Goal: Find contact information: Find contact information

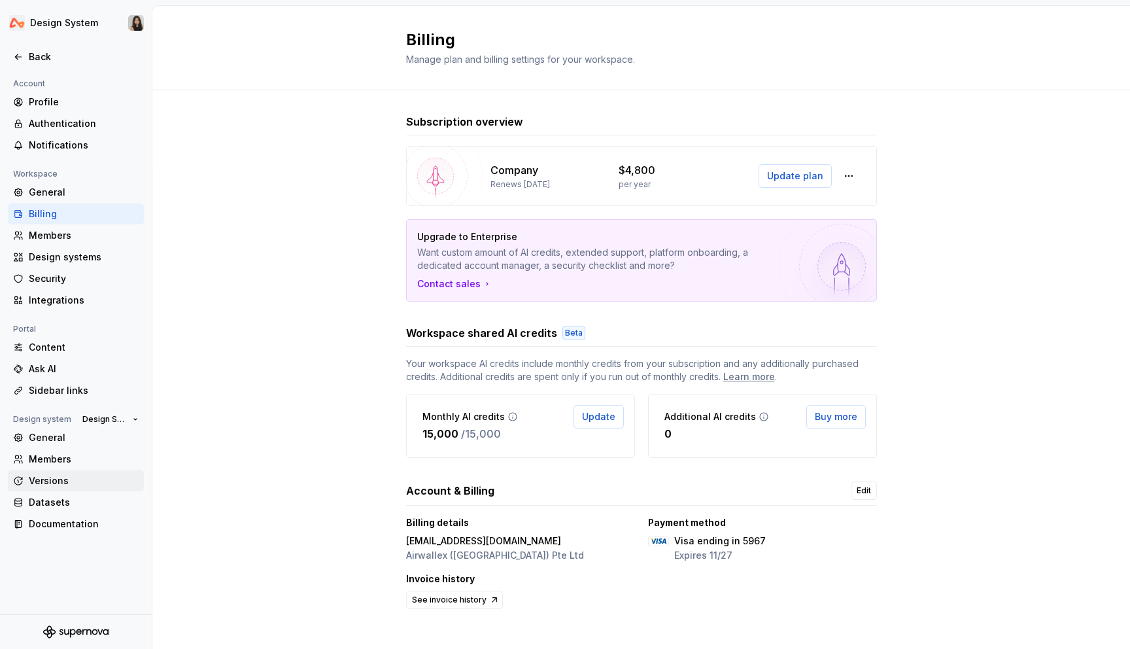
scroll to position [12, 0]
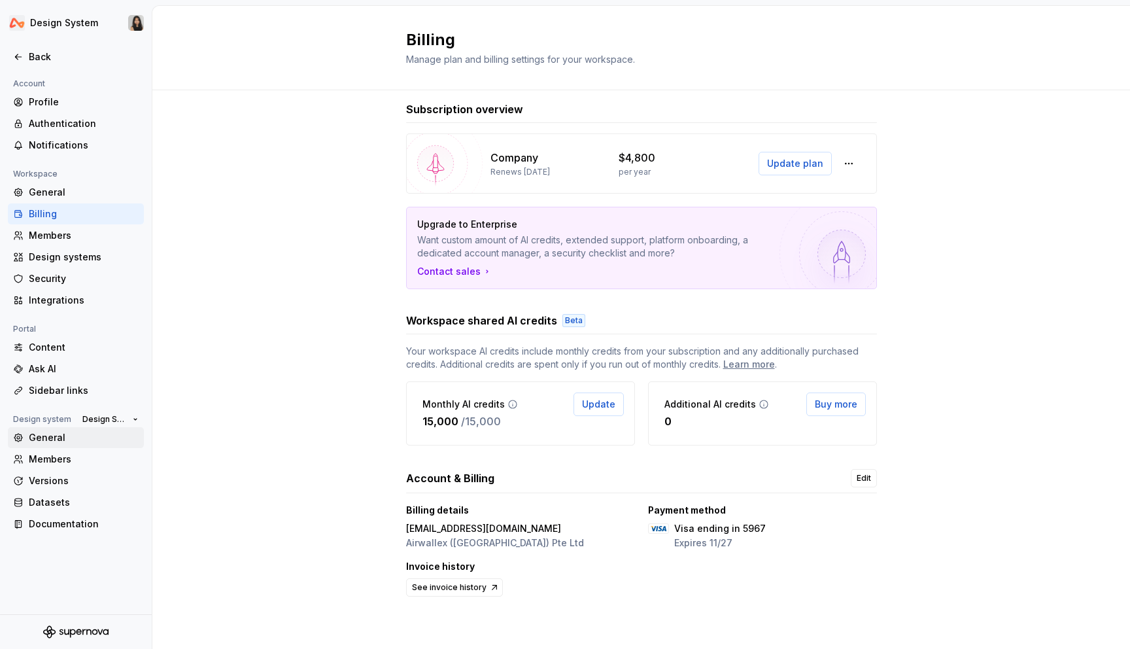
click at [87, 440] on div "General" at bounding box center [84, 437] width 110 height 13
click at [78, 461] on div "Members" at bounding box center [84, 459] width 110 height 13
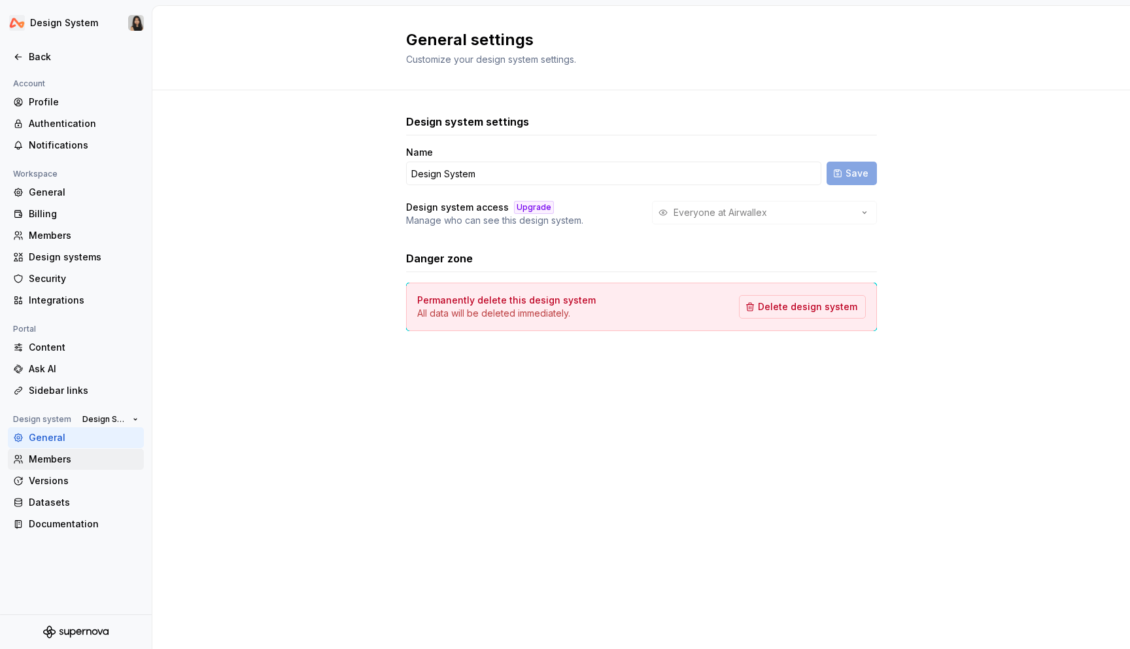
click at [53, 462] on div "Members" at bounding box center [84, 459] width 110 height 13
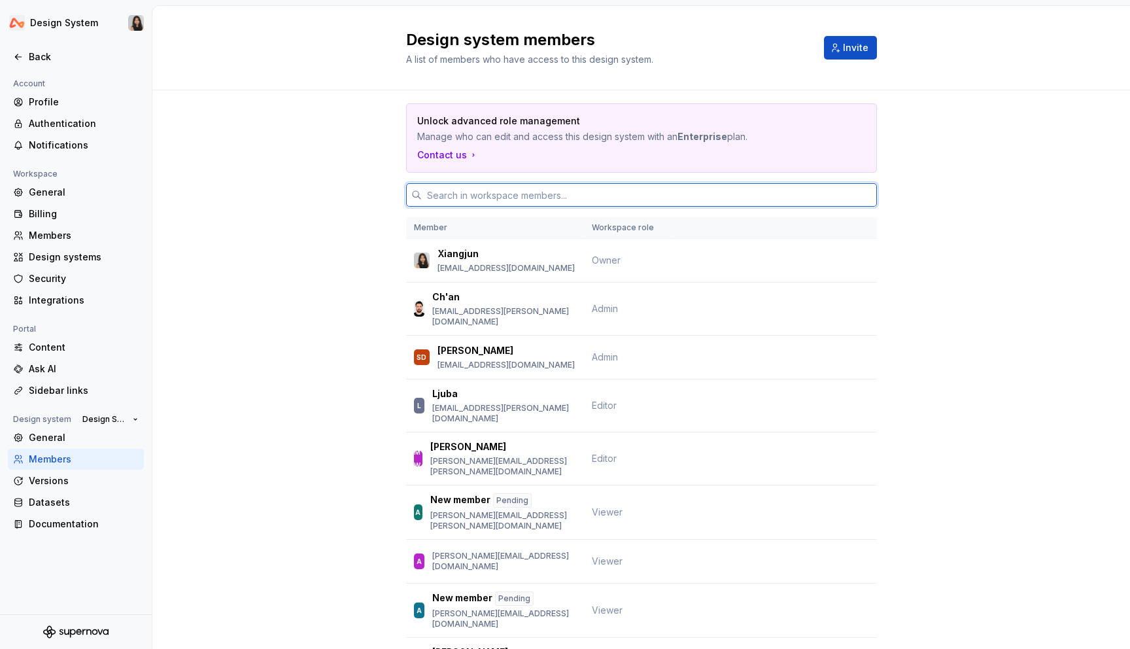
click at [525, 195] on input "text" at bounding box center [649, 195] width 455 height 24
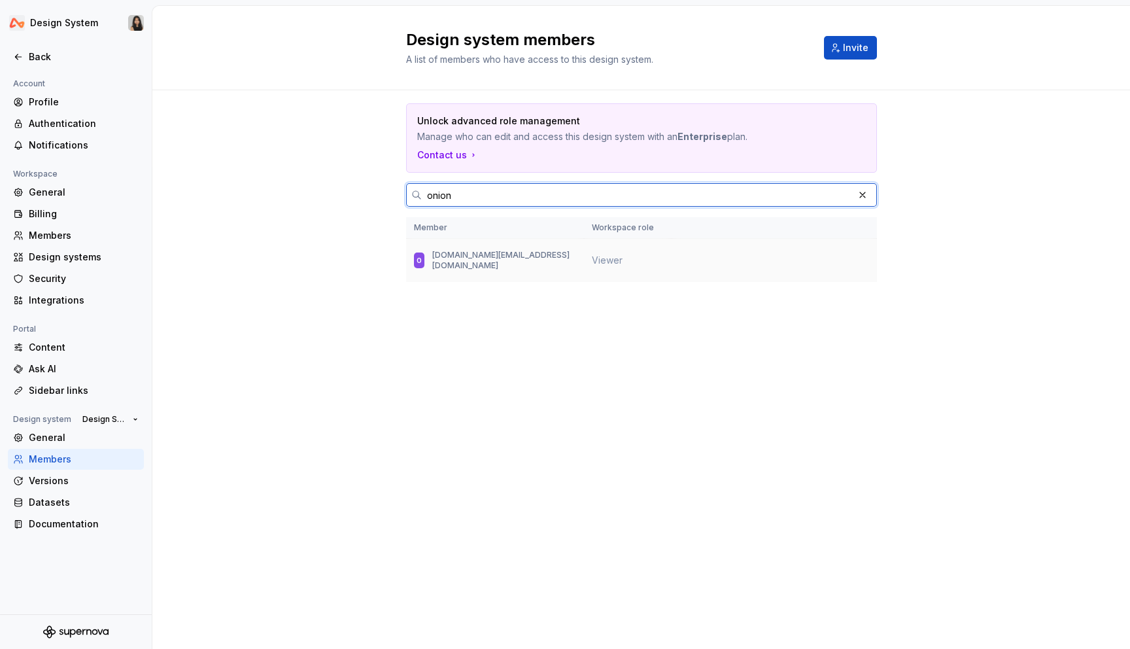
type input "onion"
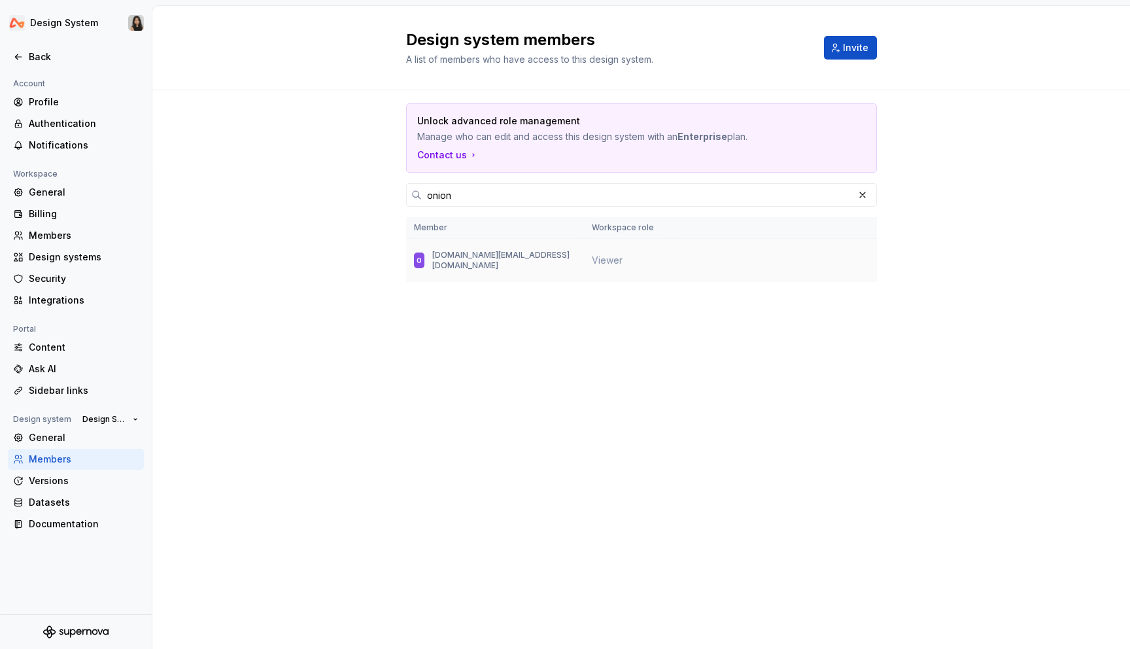
click at [578, 259] on td "O onion.ma@airwallex.com" at bounding box center [495, 261] width 178 height 44
click at [863, 194] on button "button" at bounding box center [863, 195] width 18 height 18
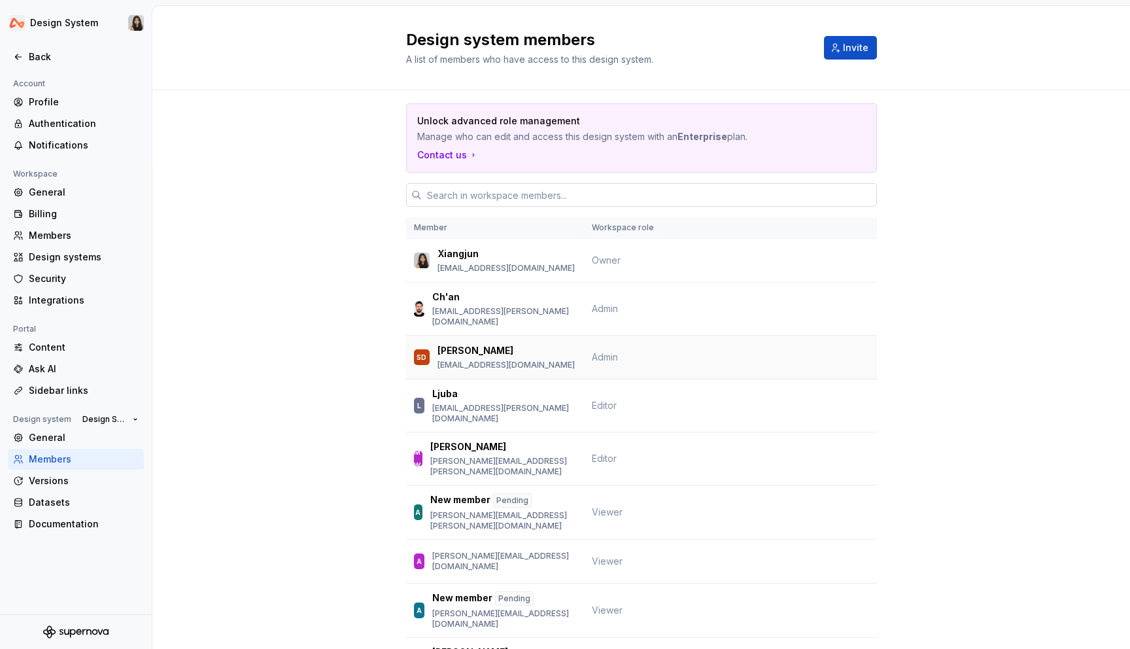
click at [550, 343] on div "SD Sophia Duhrin sophia.duhrin@airwallex.com" at bounding box center [495, 356] width 162 height 27
click at [494, 344] on p "Sophia Duhrin" at bounding box center [476, 350] width 76 height 13
click at [513, 360] on p "sophia.duhrin@airwallex.com" at bounding box center [506, 365] width 137 height 10
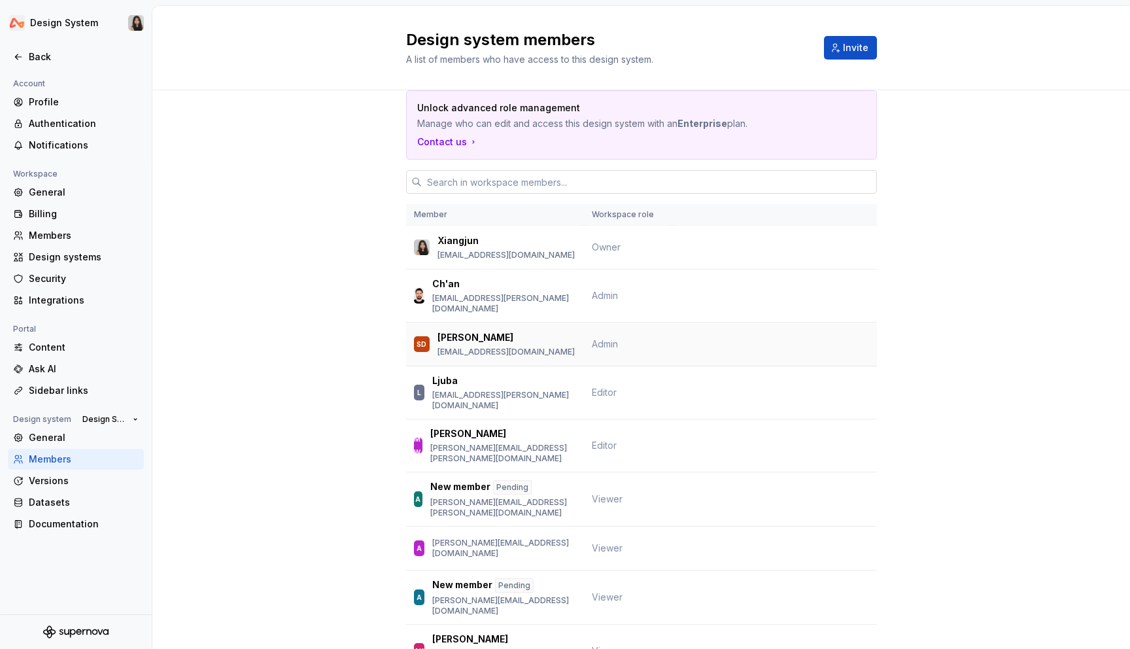
scroll to position [24, 0]
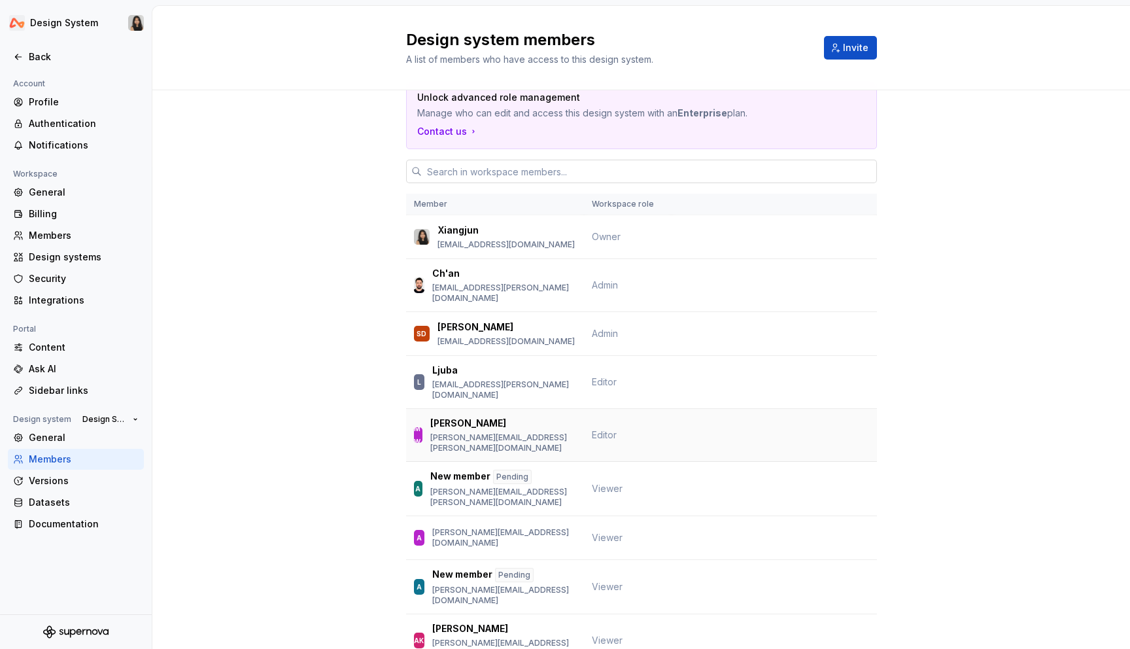
click at [588, 423] on td "Editor" at bounding box center [628, 435] width 88 height 53
click at [439, 321] on p "Sophia Duhrin" at bounding box center [476, 327] width 76 height 13
copy p "Sophia Duhrin"
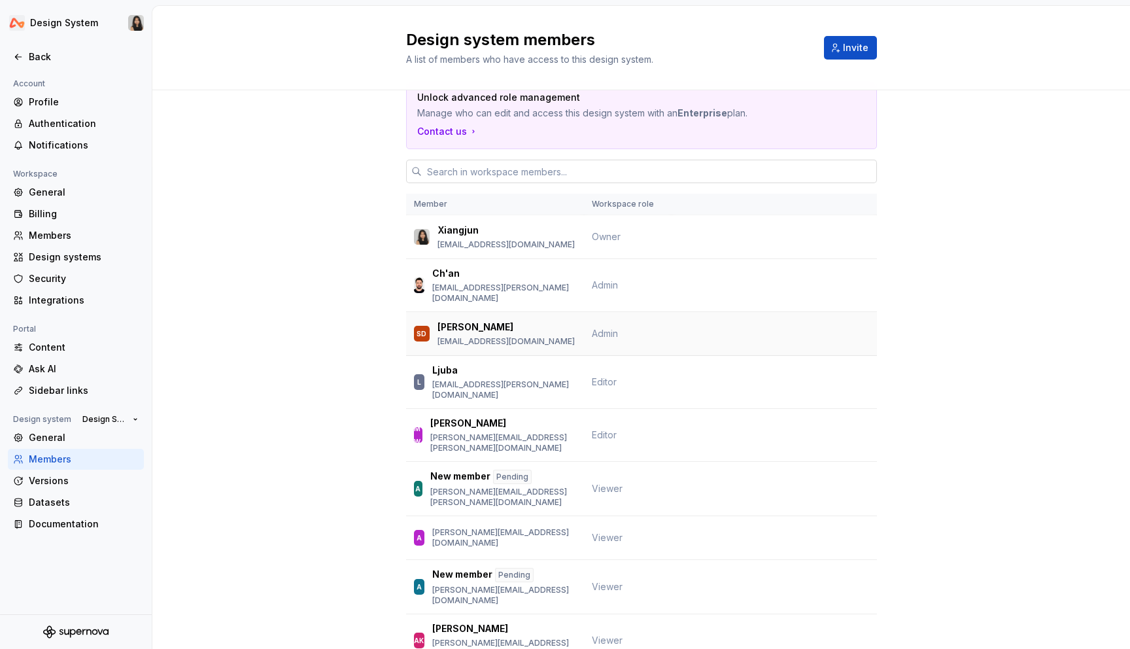
click at [450, 336] on p "sophia.duhrin@airwallex.com" at bounding box center [506, 341] width 137 height 10
copy p "sophia.duhrin@airwallex.com"
